Goal: Task Accomplishment & Management: Manage account settings

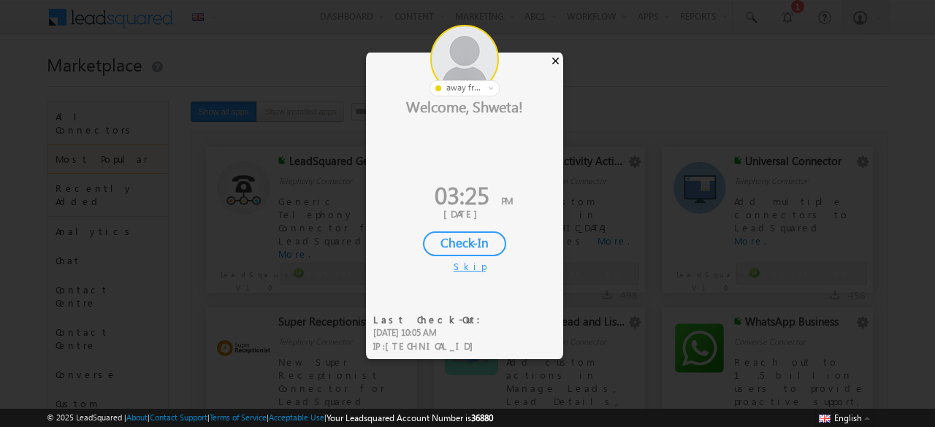
click at [556, 64] on div "×" at bounding box center [555, 61] width 15 height 16
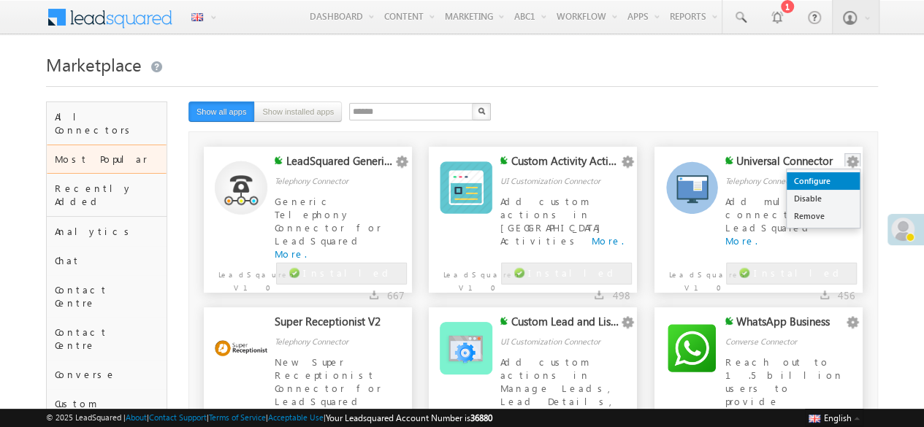
click at [830, 178] on link "Configure" at bounding box center [823, 181] width 73 height 18
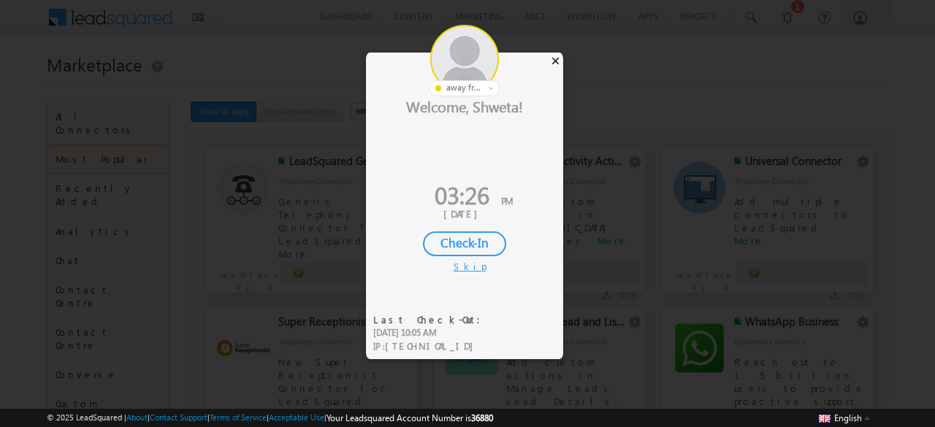
click at [559, 55] on div "×" at bounding box center [555, 61] width 15 height 16
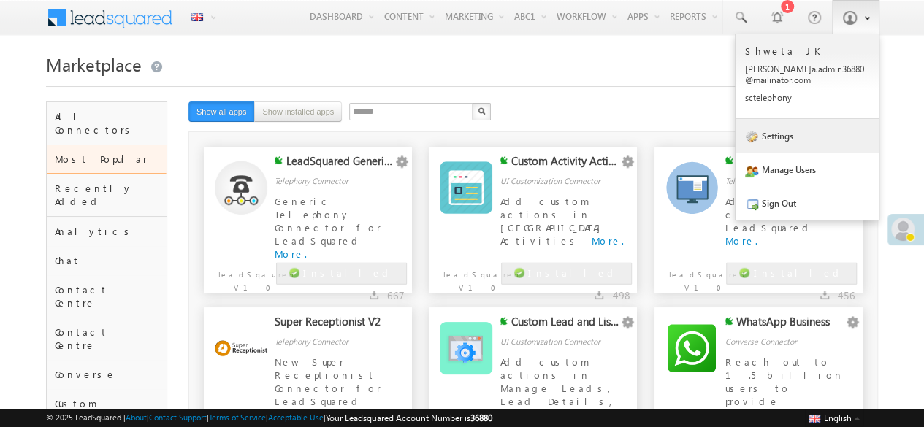
click at [773, 134] on link "Settings" at bounding box center [806, 136] width 143 height 34
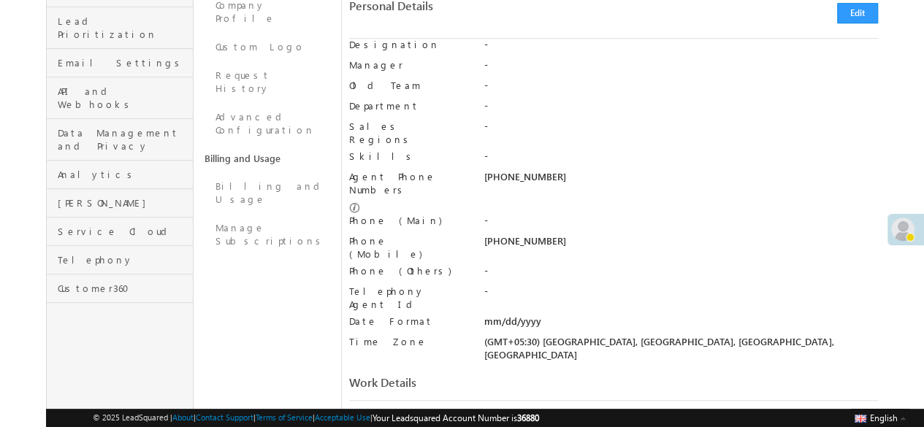
scroll to position [335, 0]
click at [485, 286] on div "-" at bounding box center [681, 296] width 394 height 20
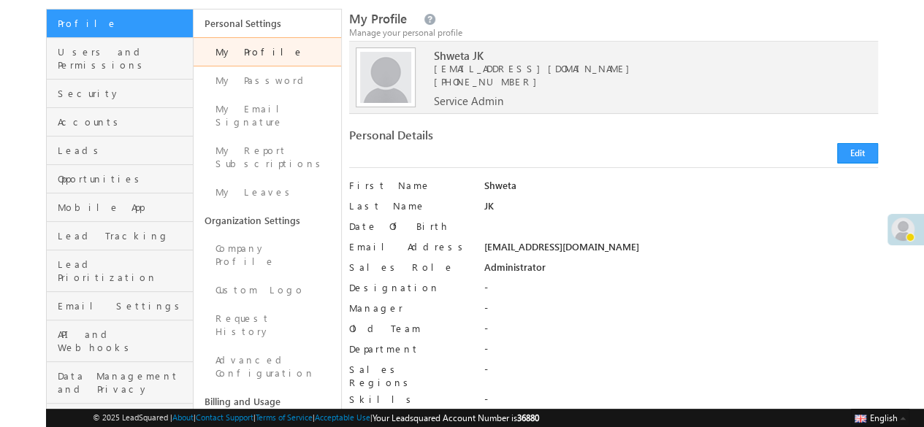
scroll to position [0, 0]
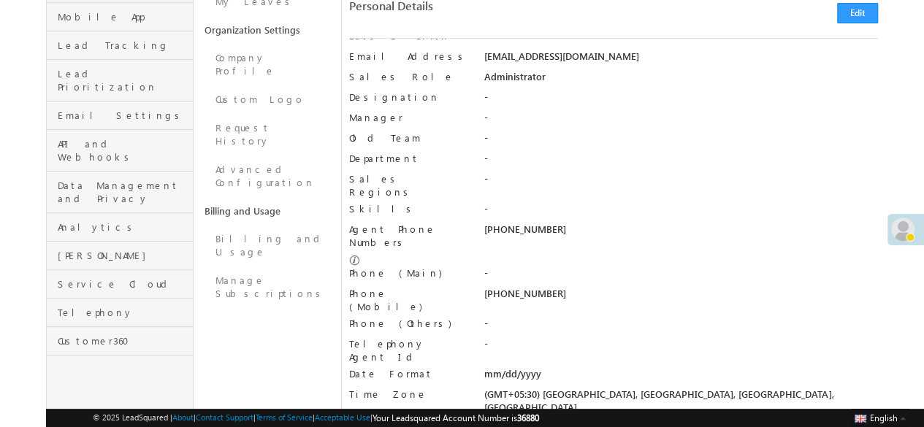
scroll to position [311, 0]
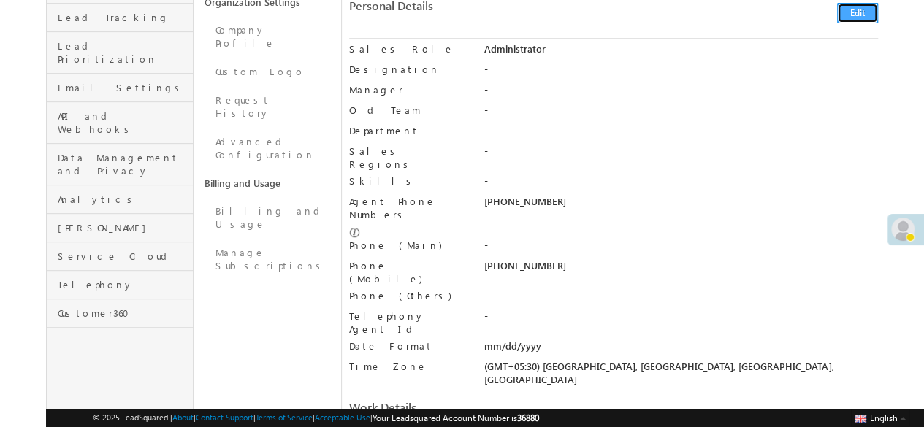
click at [856, 18] on button "Edit" at bounding box center [857, 14] width 41 height 20
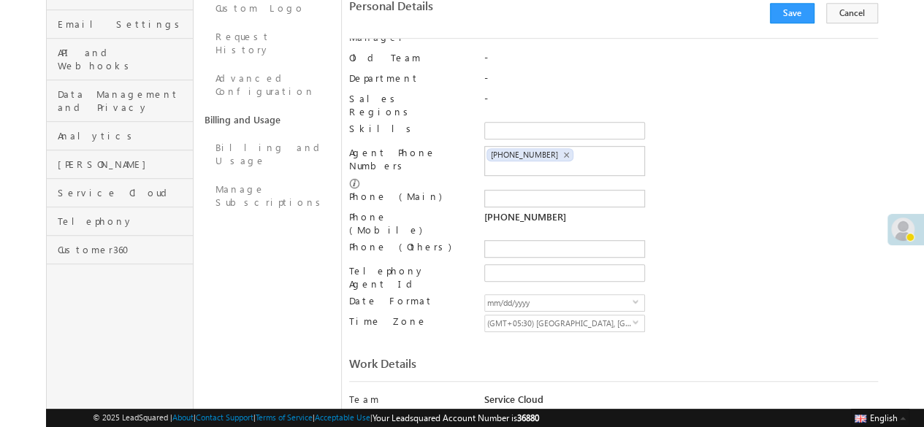
scroll to position [368, 0]
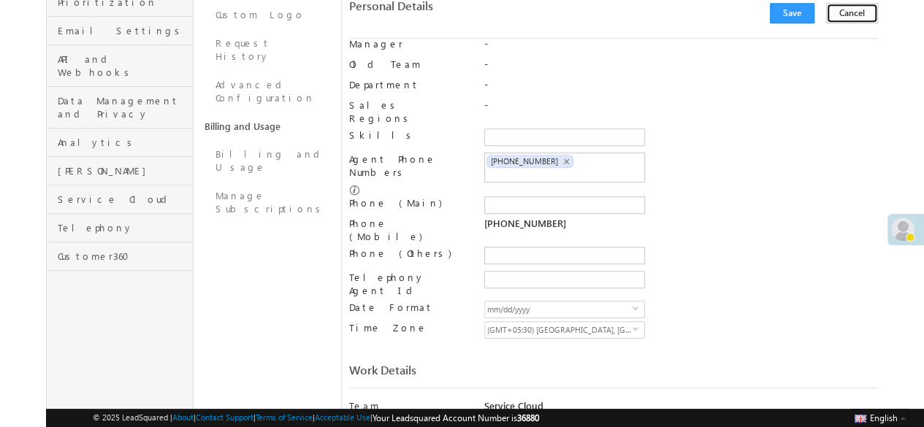
click at [863, 12] on button "Cancel" at bounding box center [852, 14] width 52 height 20
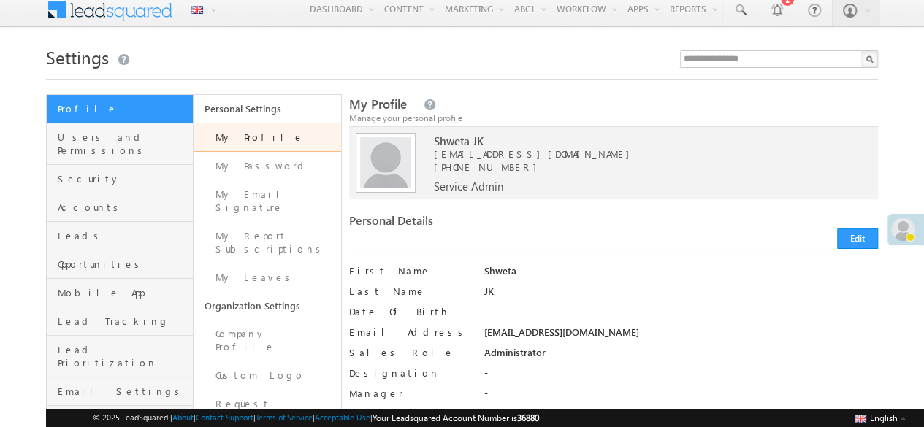
scroll to position [0, 0]
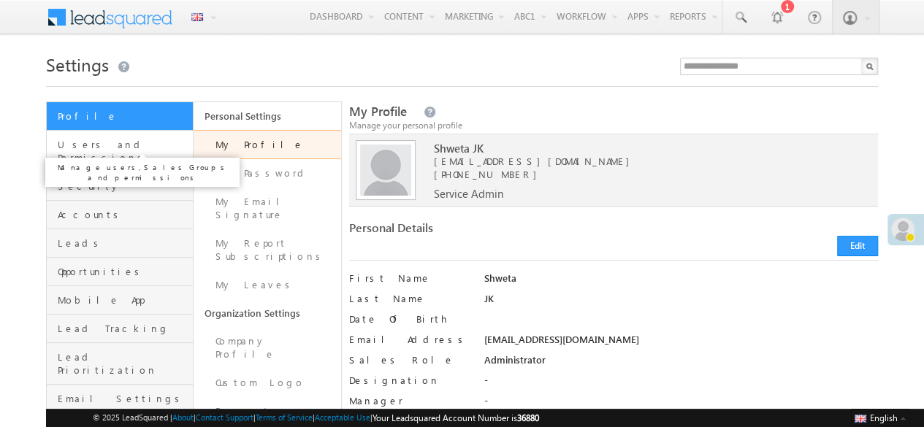
click at [111, 146] on span "Users and Permissions" at bounding box center [123, 151] width 131 height 26
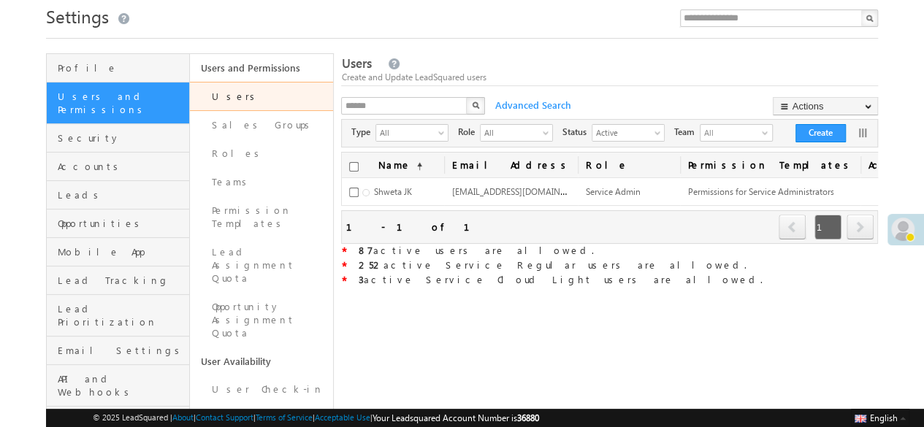
scroll to position [51, 0]
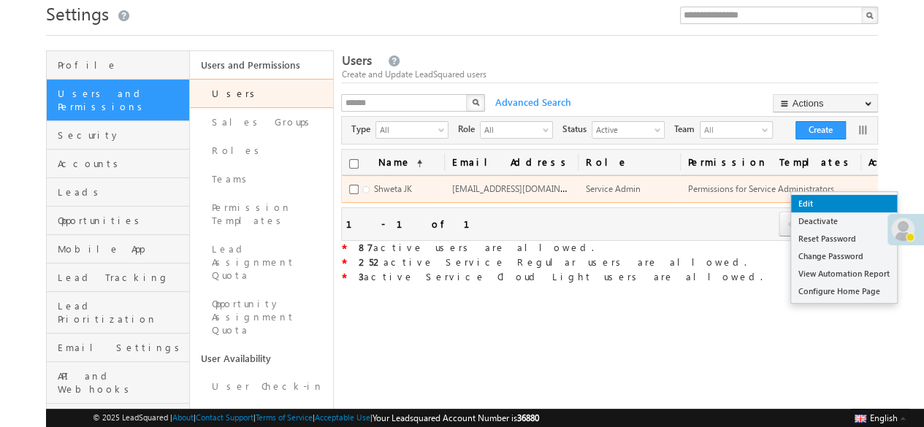
click at [828, 204] on link "Edit" at bounding box center [844, 204] width 106 height 18
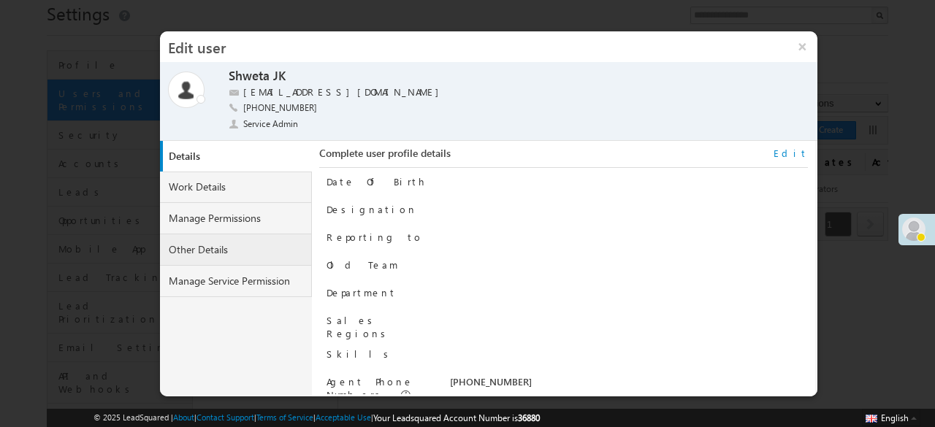
click at [218, 255] on link "Other Details" at bounding box center [236, 249] width 152 height 31
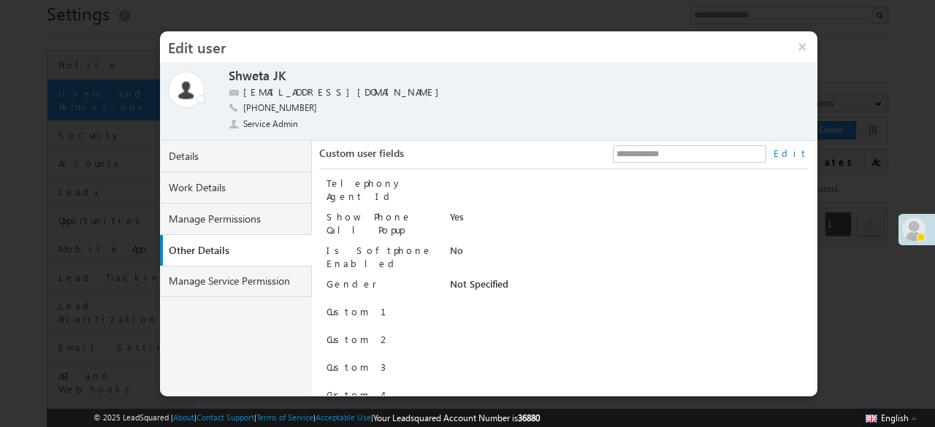
click at [800, 156] on link "Edit" at bounding box center [790, 153] width 34 height 13
click at [768, 376] on button "Save" at bounding box center [783, 377] width 45 height 20
click at [806, 42] on button "×" at bounding box center [802, 46] width 31 height 31
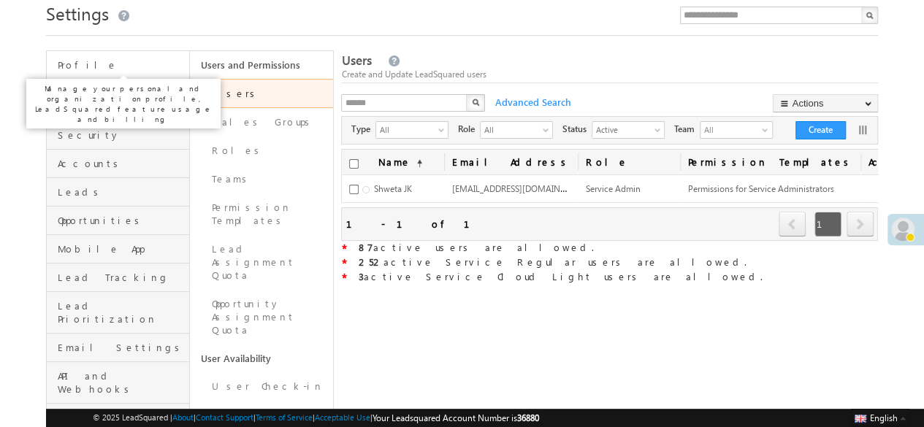
click at [124, 65] on span "Profile" at bounding box center [122, 64] width 128 height 13
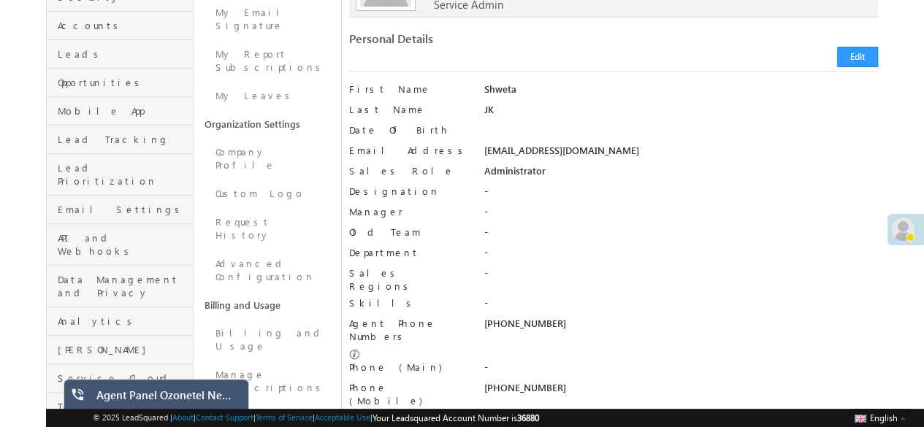
scroll to position [191, 0]
drag, startPoint x: 485, startPoint y: 310, endPoint x: 574, endPoint y: 309, distance: 89.1
click at [574, 316] on div "[PHONE_NUMBER]" at bounding box center [681, 326] width 394 height 20
copy div "[PHONE_NUMBER]"
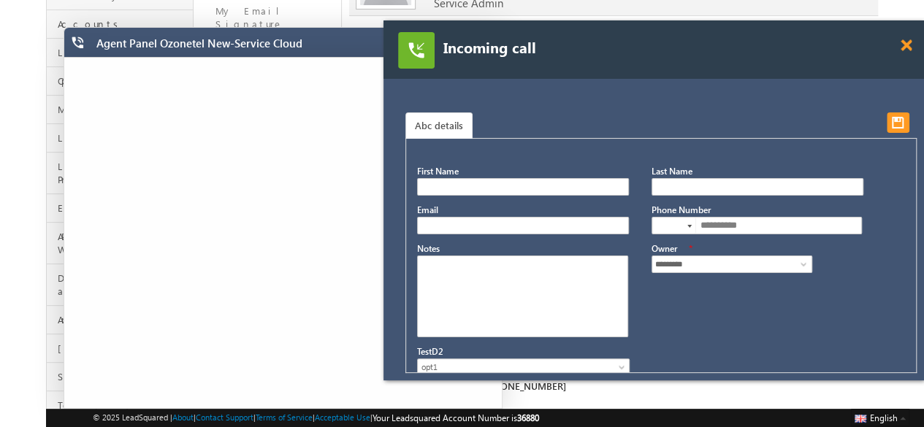
click at [904, 47] on span at bounding box center [906, 45] width 11 height 12
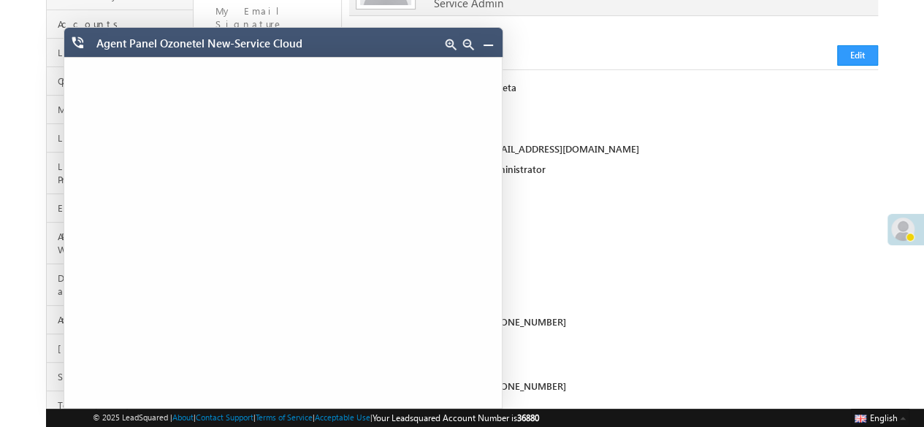
click at [491, 42] on link at bounding box center [488, 45] width 12 height 12
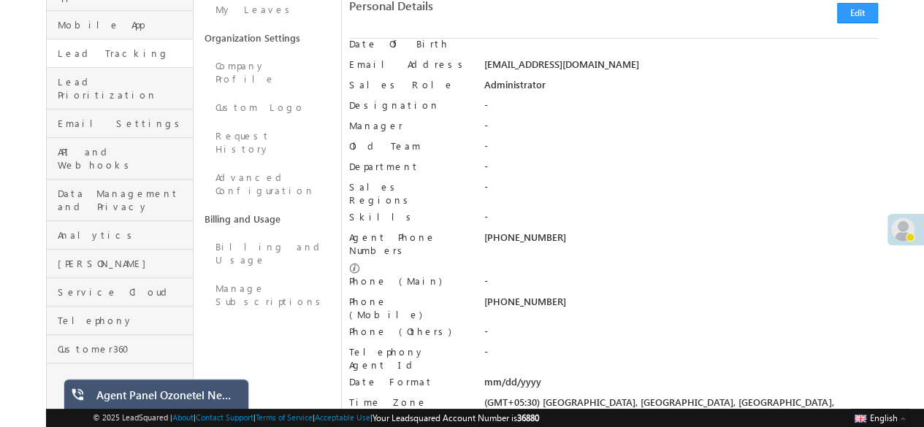
scroll to position [0, 0]
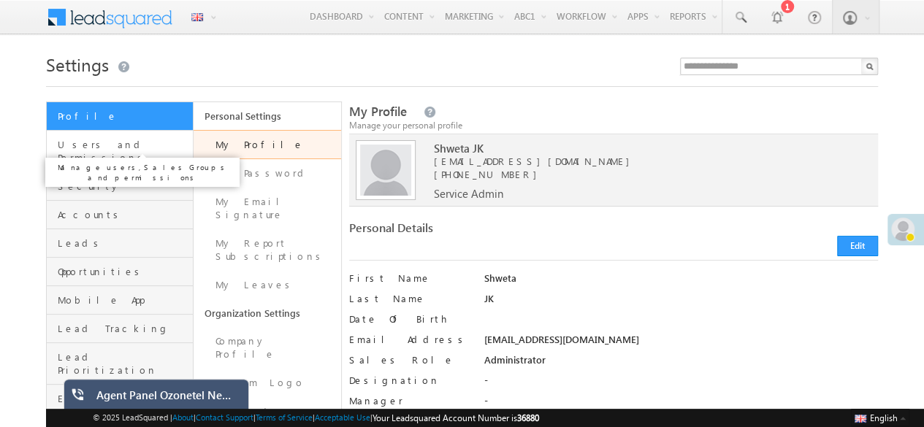
click at [147, 146] on span "Users and Permissions" at bounding box center [123, 151] width 131 height 26
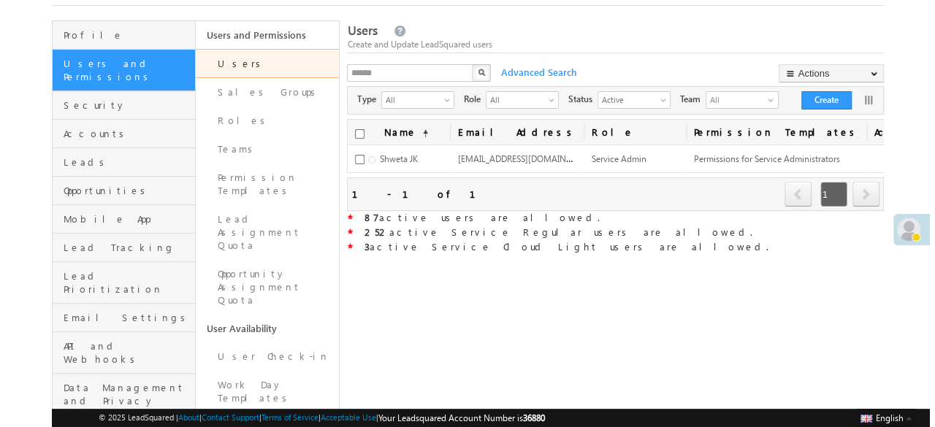
scroll to position [82, 0]
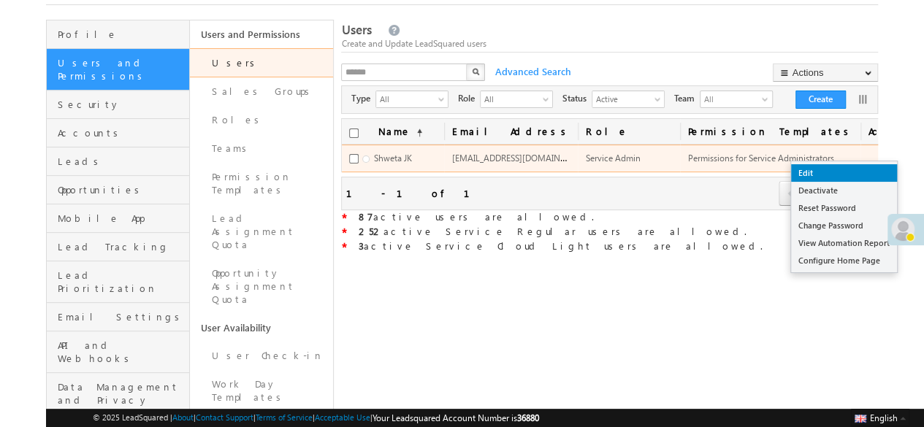
click at [825, 175] on link "Edit" at bounding box center [844, 173] width 106 height 18
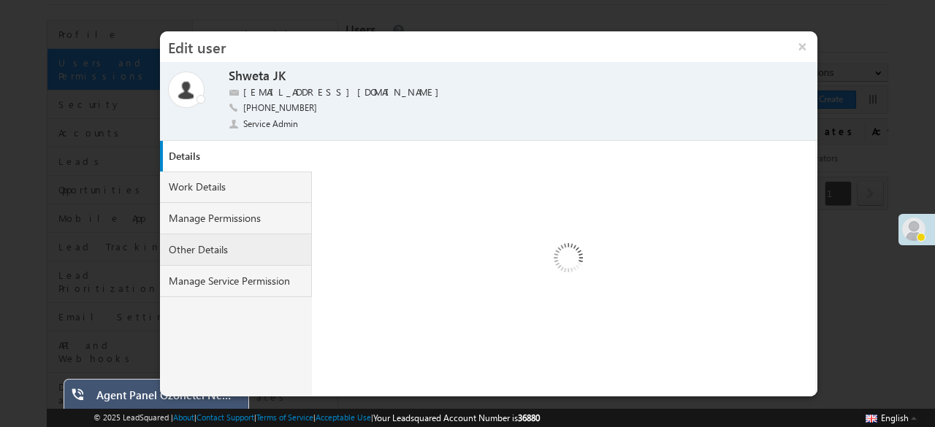
click at [212, 236] on link "Other Details" at bounding box center [236, 249] width 152 height 31
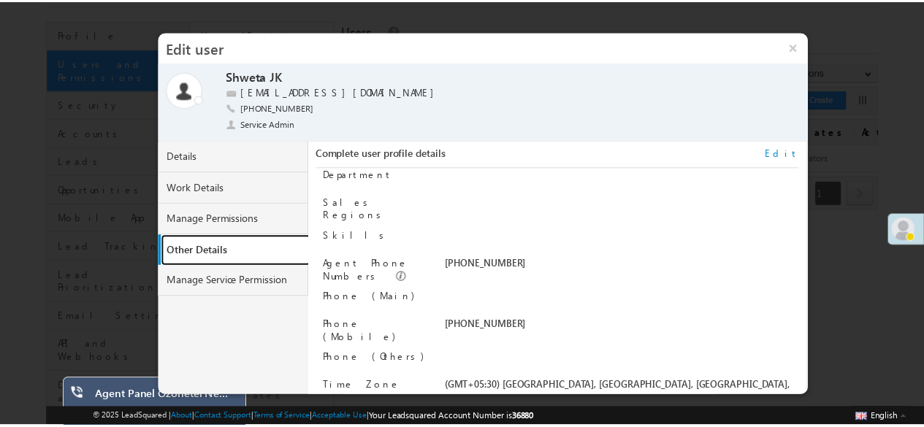
scroll to position [148, 0]
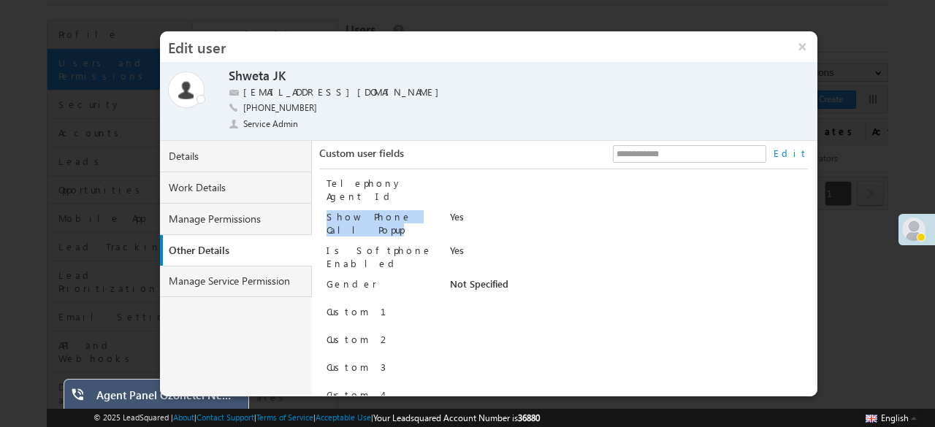
drag, startPoint x: 324, startPoint y: 208, endPoint x: 434, endPoint y: 210, distance: 109.6
click at [434, 210] on div "Telephony Agent Id Show Phone Call Popup Yes Is Softphone Enabled Yes Gender No…" at bounding box center [563, 282] width 489 height 226
copy label "Show Phone Call Popup"
click at [806, 45] on button "×" at bounding box center [802, 46] width 31 height 31
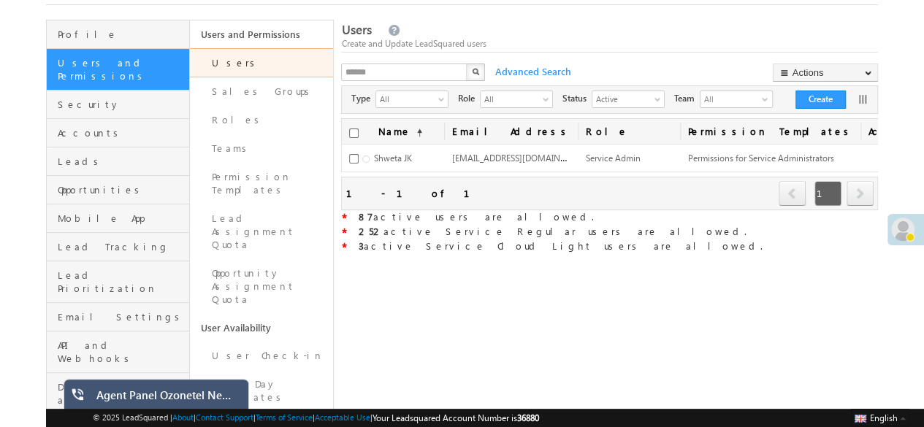
scroll to position [0, 0]
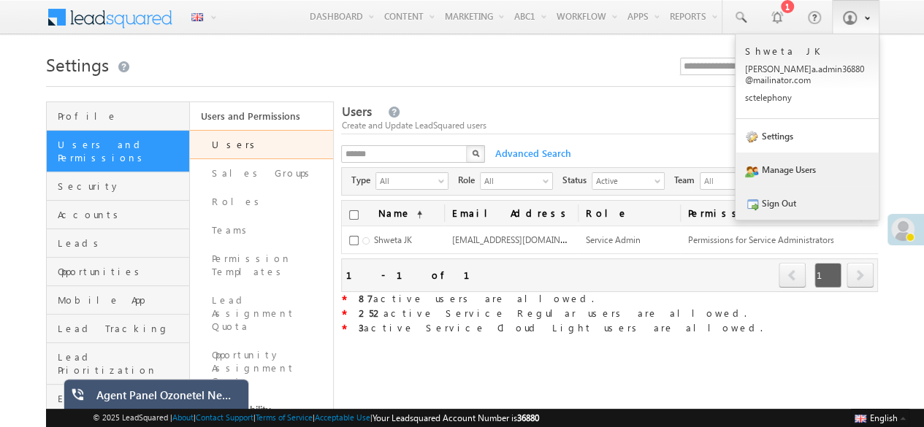
click at [784, 205] on link "Sign Out" at bounding box center [806, 203] width 143 height 34
